Goal: Information Seeking & Learning: Learn about a topic

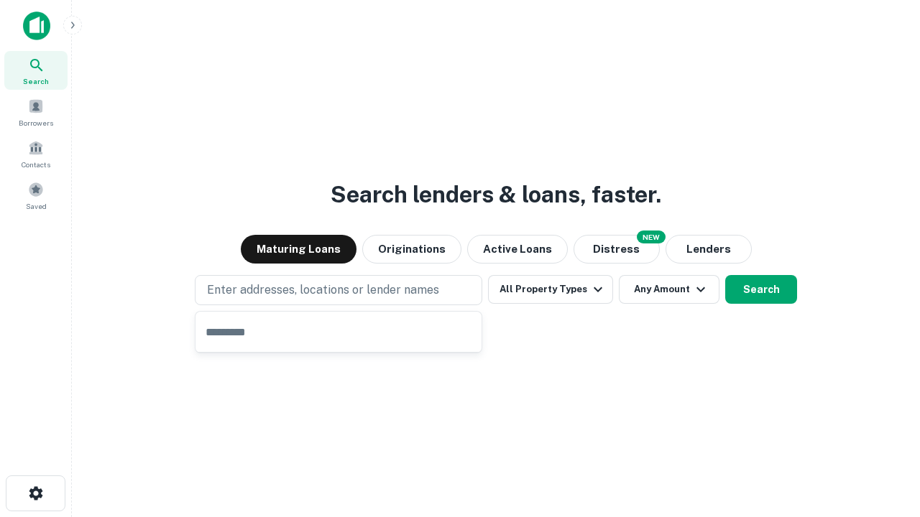
type input "**********"
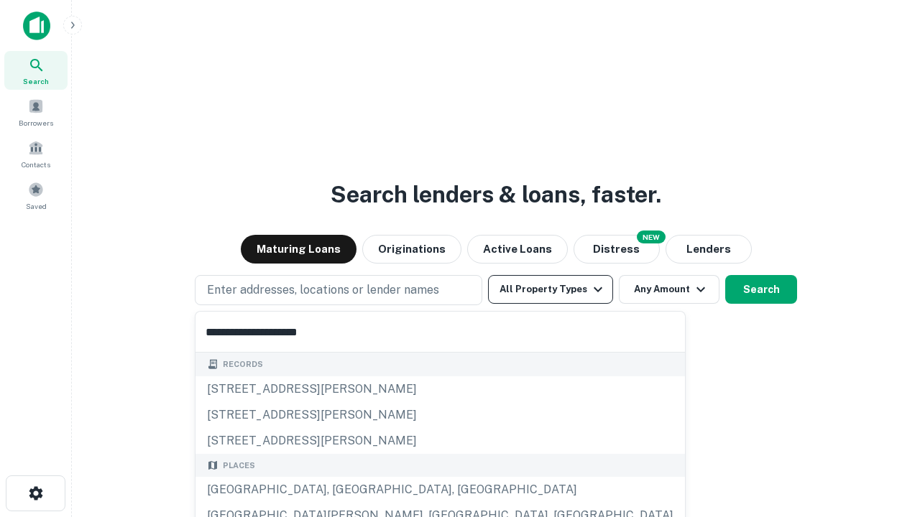
click at [344, 490] on div "[GEOGRAPHIC_DATA], [GEOGRAPHIC_DATA], [GEOGRAPHIC_DATA]" at bounding box center [439, 490] width 489 height 26
click at [551, 290] on button "All Property Types" at bounding box center [550, 289] width 125 height 29
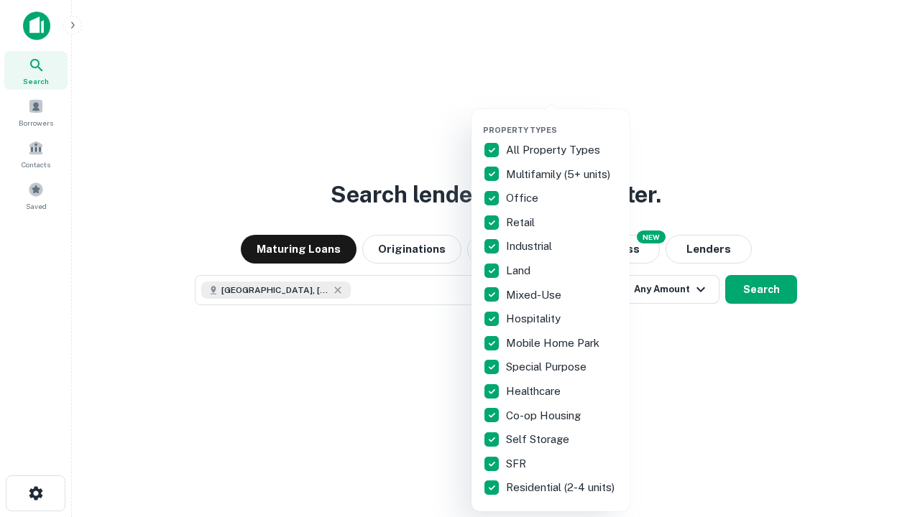
click at [562, 121] on button "button" at bounding box center [562, 121] width 158 height 1
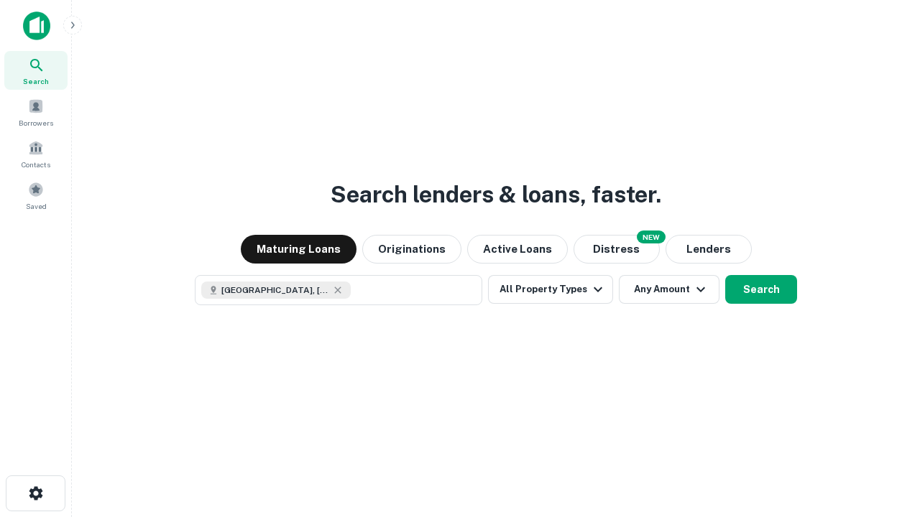
scroll to position [23, 0]
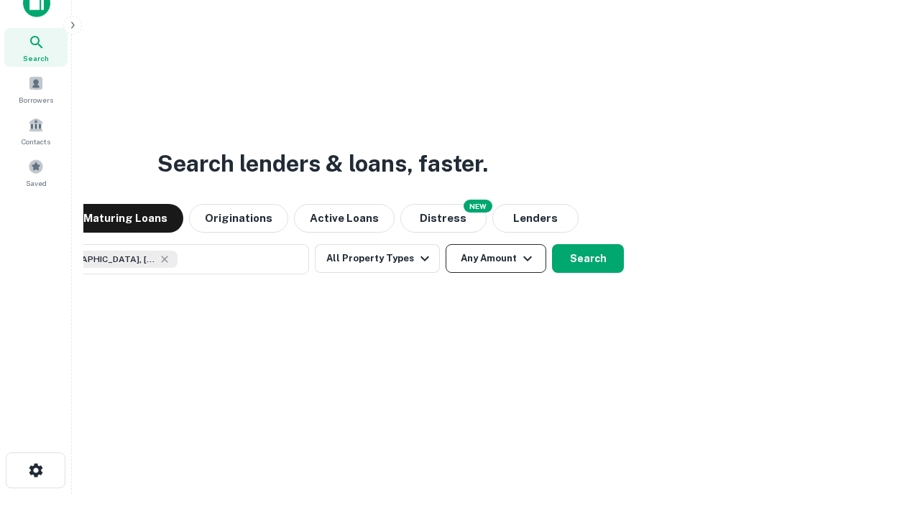
click at [446, 244] on button "Any Amount" at bounding box center [496, 258] width 101 height 29
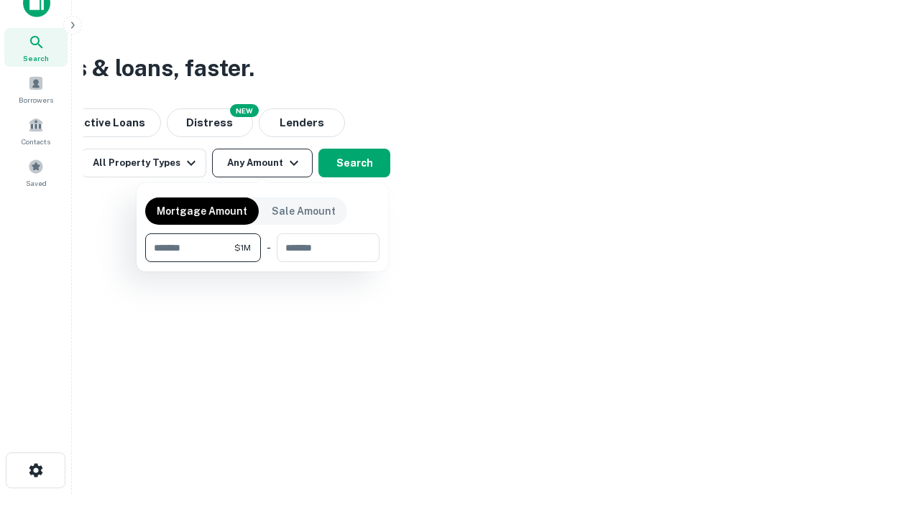
type input "*******"
click at [262, 262] on button "button" at bounding box center [262, 262] width 234 height 1
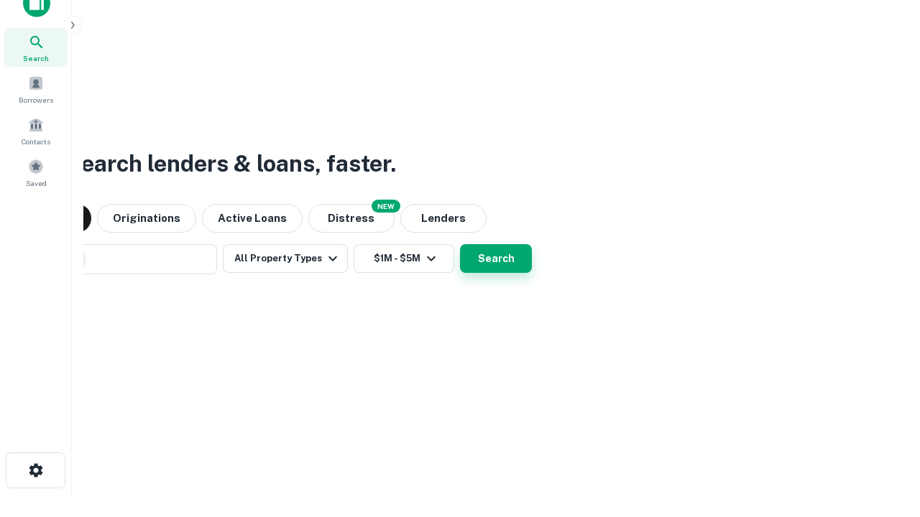
click at [460, 244] on button "Search" at bounding box center [496, 258] width 72 height 29
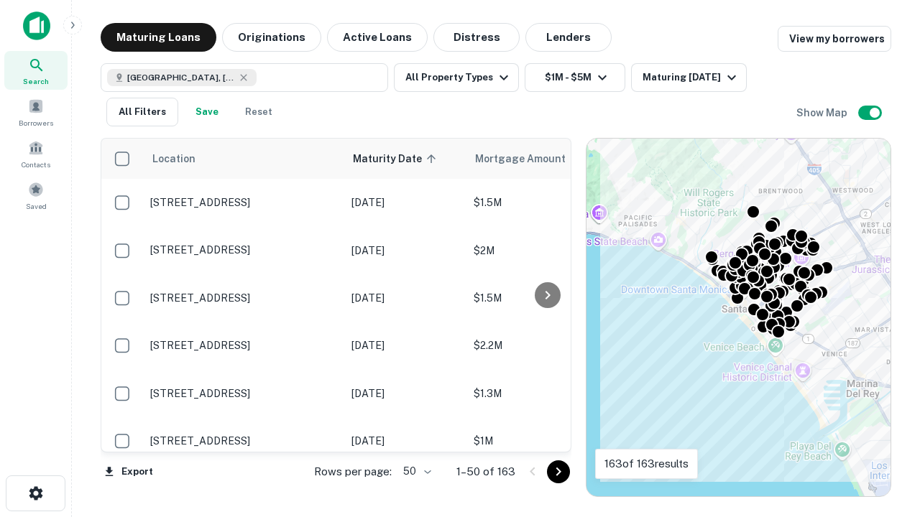
click at [415, 471] on body "Search Borrowers Contacts Saved Maturing Loans Originations Active Loans Distre…" at bounding box center [460, 258] width 920 height 517
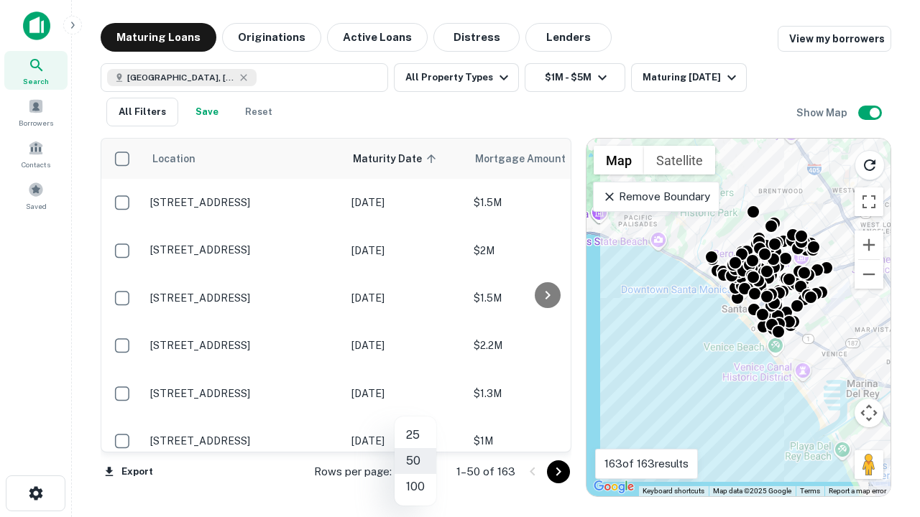
click at [415, 436] on li "25" at bounding box center [416, 436] width 42 height 26
